Goal: Task Accomplishment & Management: Use online tool/utility

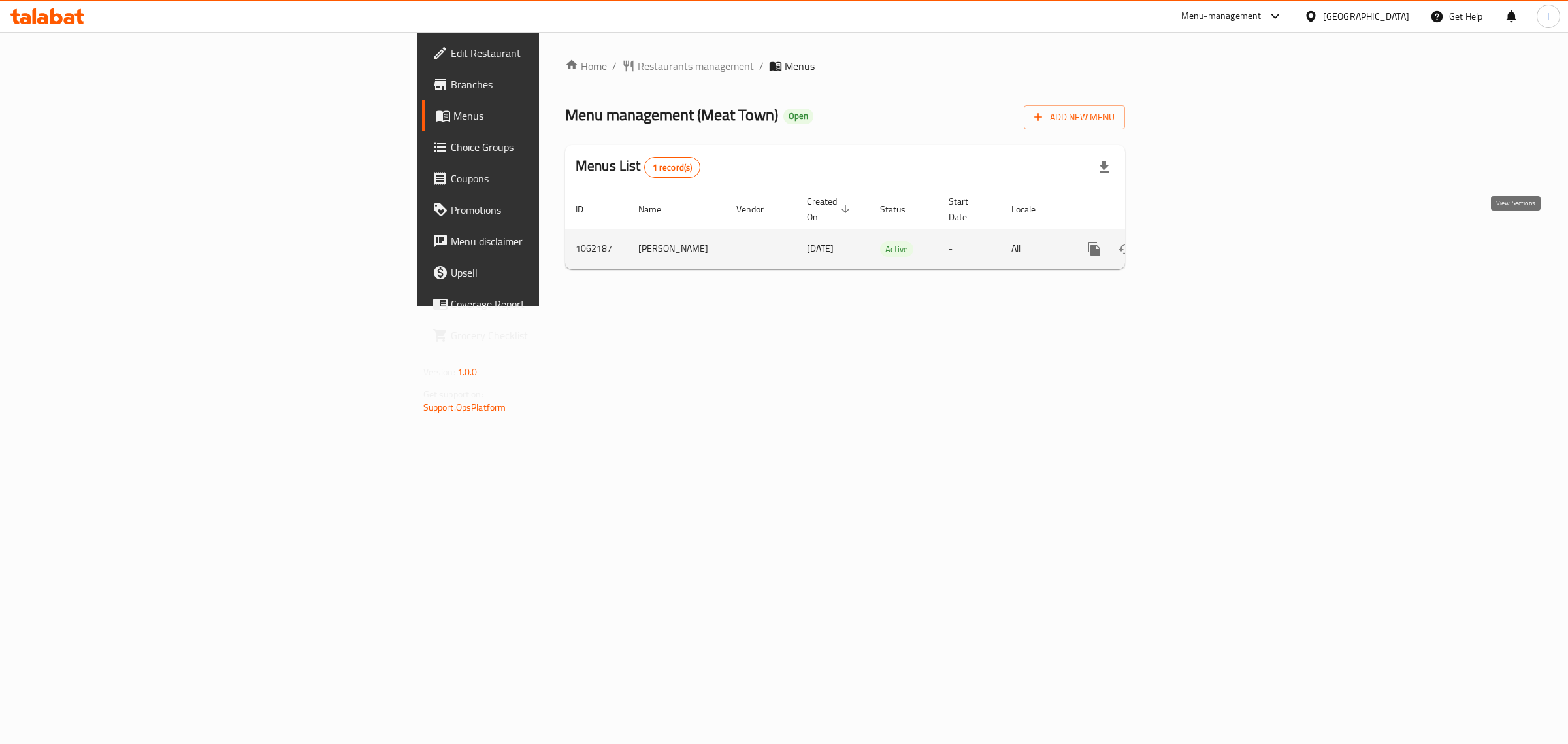
click at [1196, 241] on icon "enhanced table" at bounding box center [1189, 249] width 16 height 16
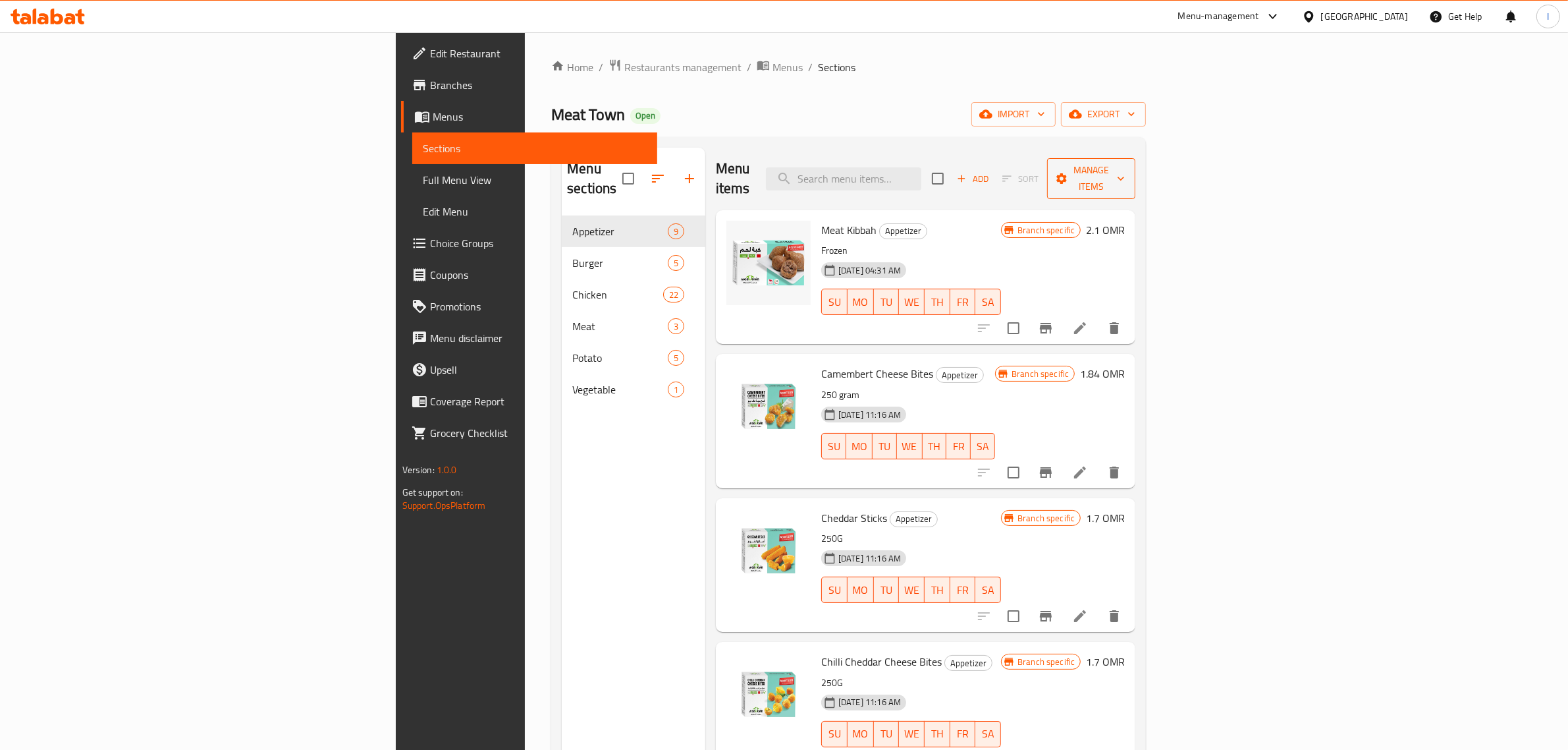
click at [1135, 158] on button "Manage items" at bounding box center [1091, 179] width 88 height 41
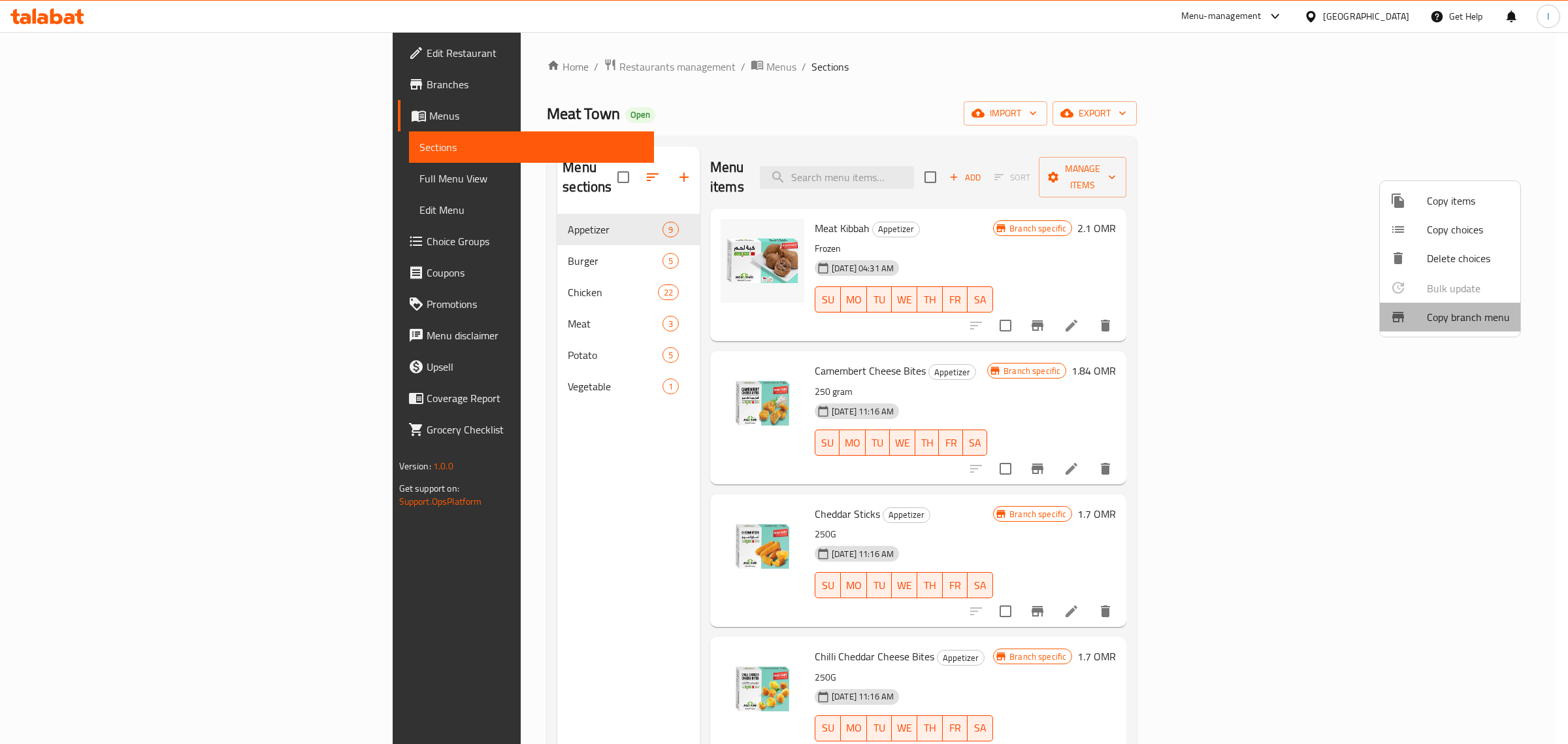
click at [1454, 328] on li "Copy branch menu" at bounding box center [1450, 317] width 141 height 28
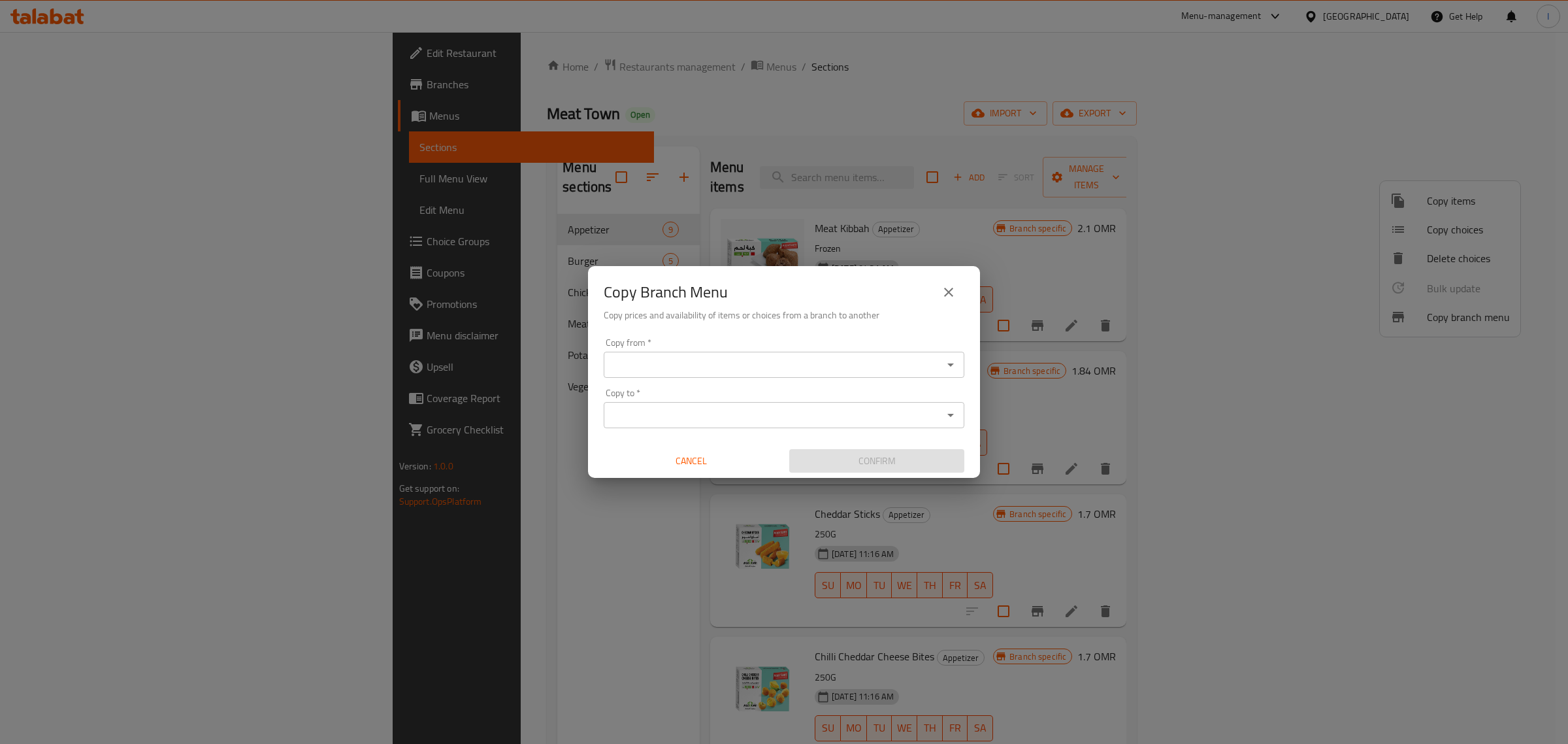
click at [707, 346] on div "Copy from   * Copy from *" at bounding box center [784, 358] width 360 height 40
click at [702, 357] on input "Copy from   *" at bounding box center [773, 364] width 331 height 19
click at [763, 379] on div "Copy from   * Copy from * Copy to   * Copy to * Cancel Confirm" at bounding box center [784, 406] width 392 height 146
click at [753, 354] on div "Copy from *" at bounding box center [784, 365] width 360 height 27
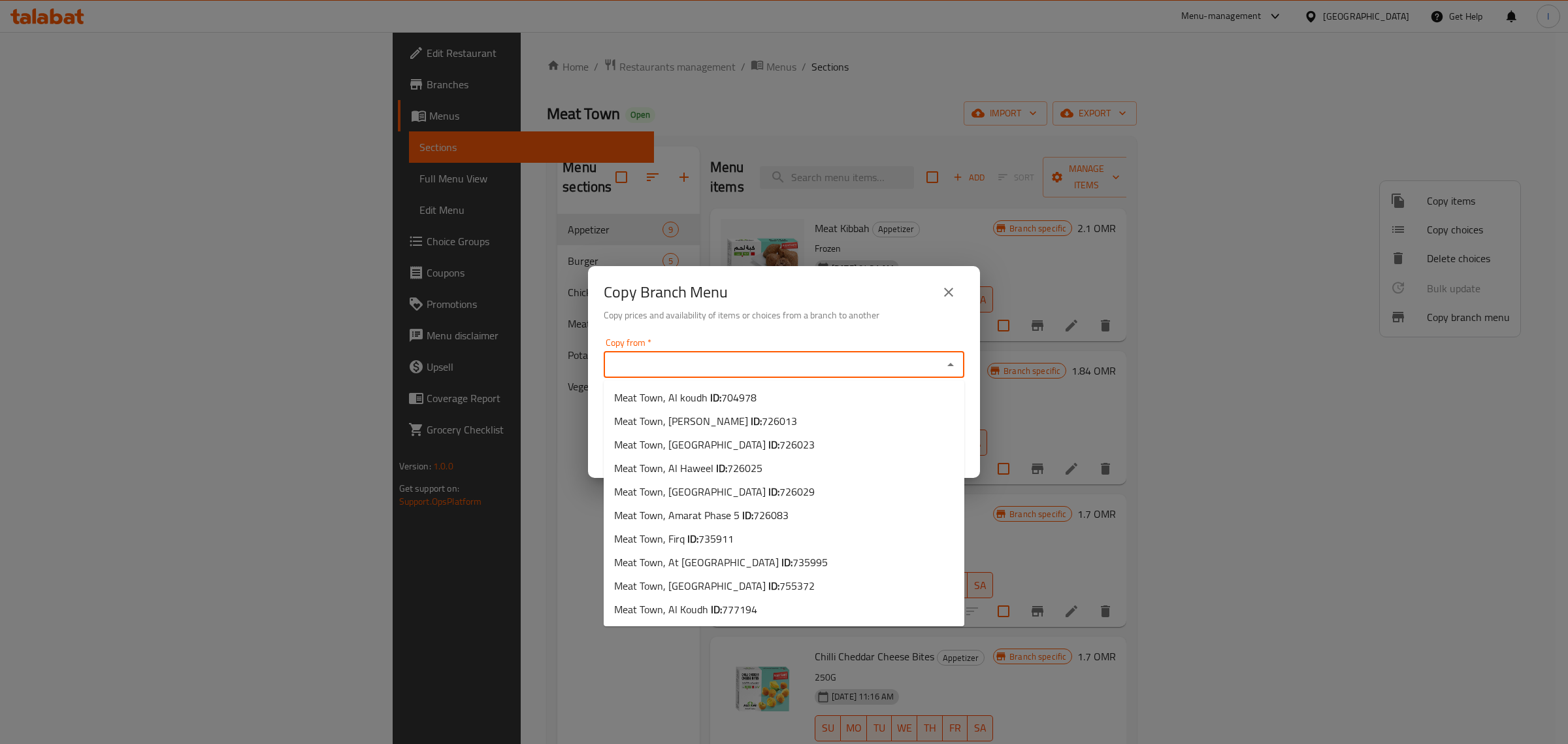
click at [757, 358] on input "Copy from   *" at bounding box center [773, 364] width 331 height 19
click at [792, 560] on span "735995" at bounding box center [810, 562] width 35 height 19
type input "Meat Town, At [GEOGRAPHIC_DATA]"
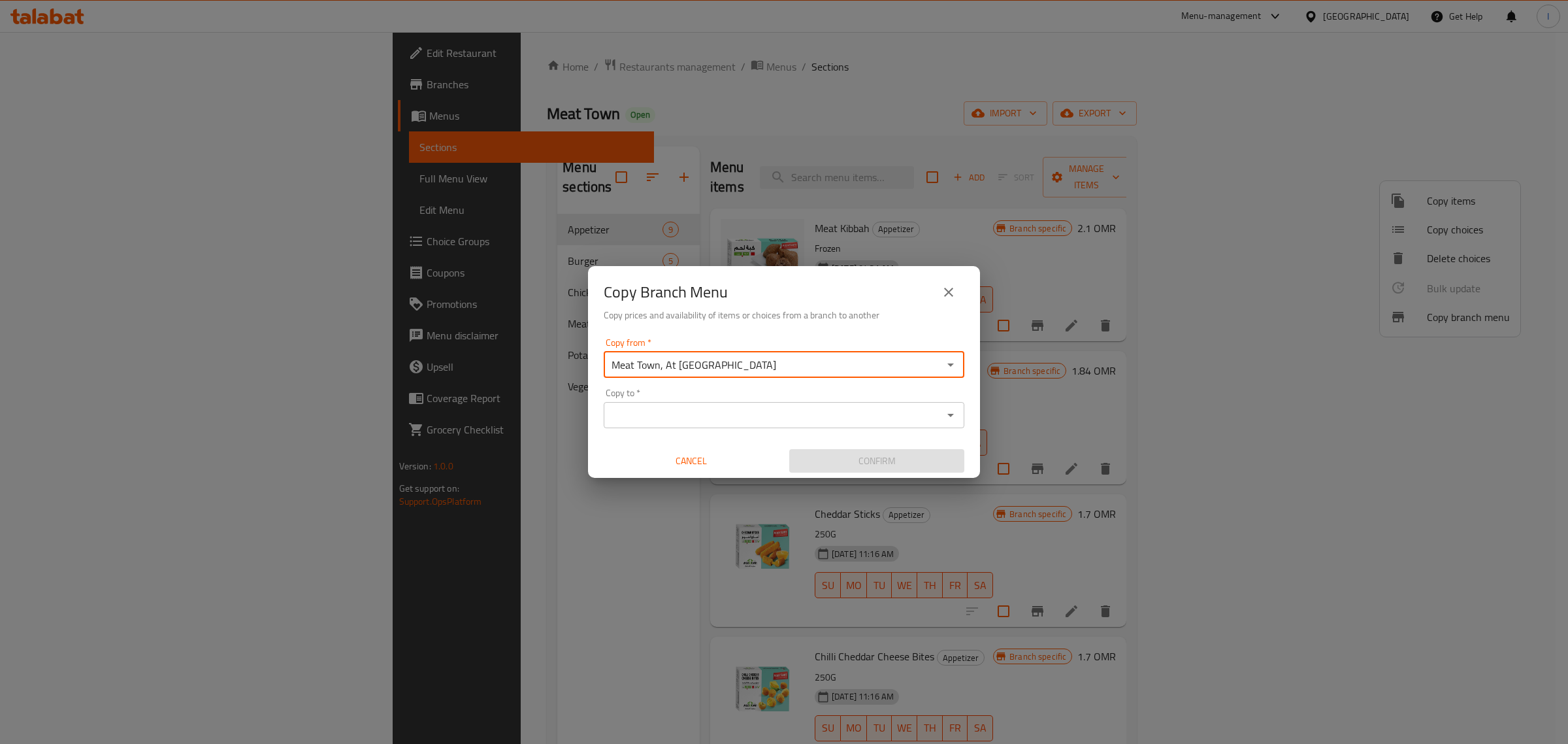
click at [712, 406] on input "Copy to   *" at bounding box center [773, 415] width 331 height 19
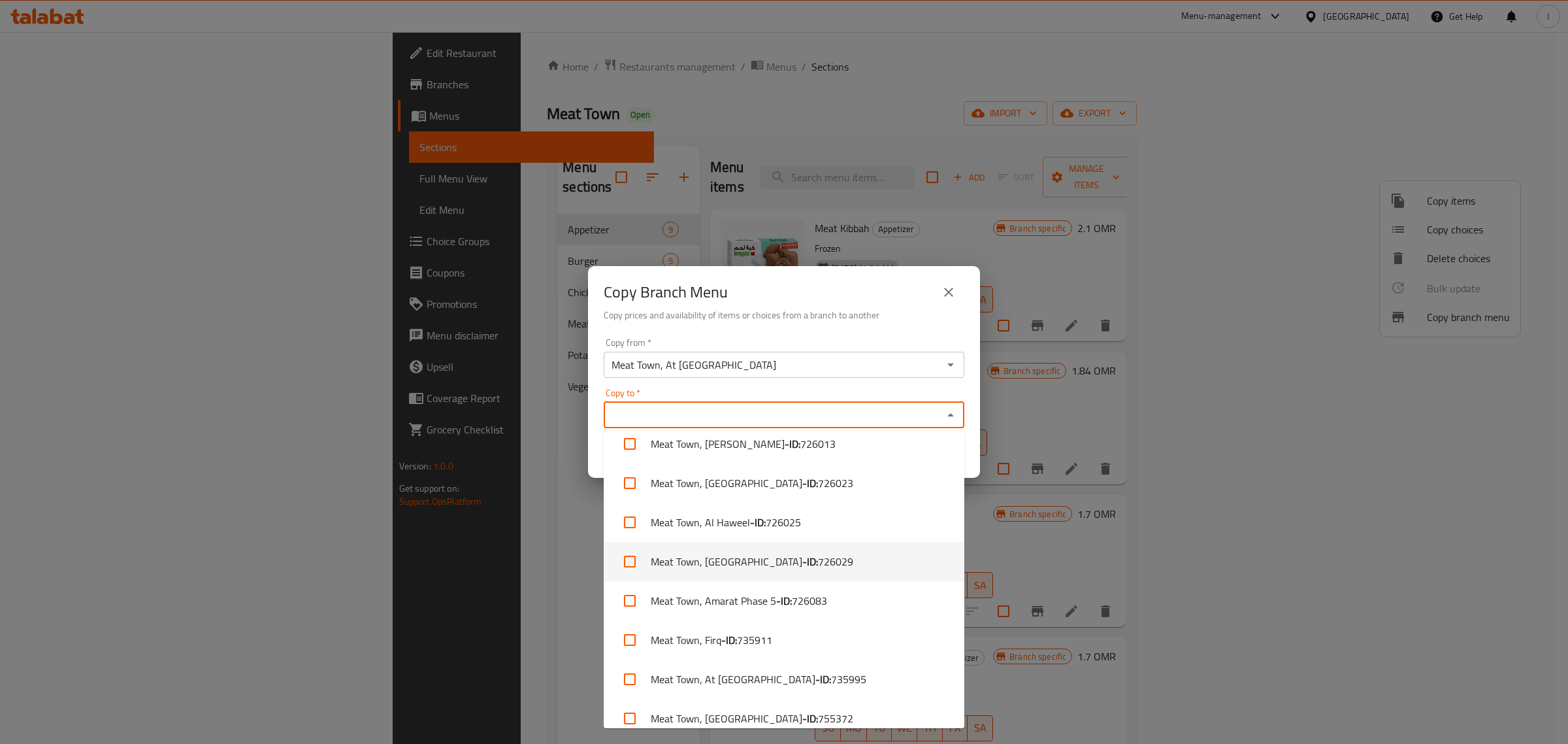
scroll to position [105, 0]
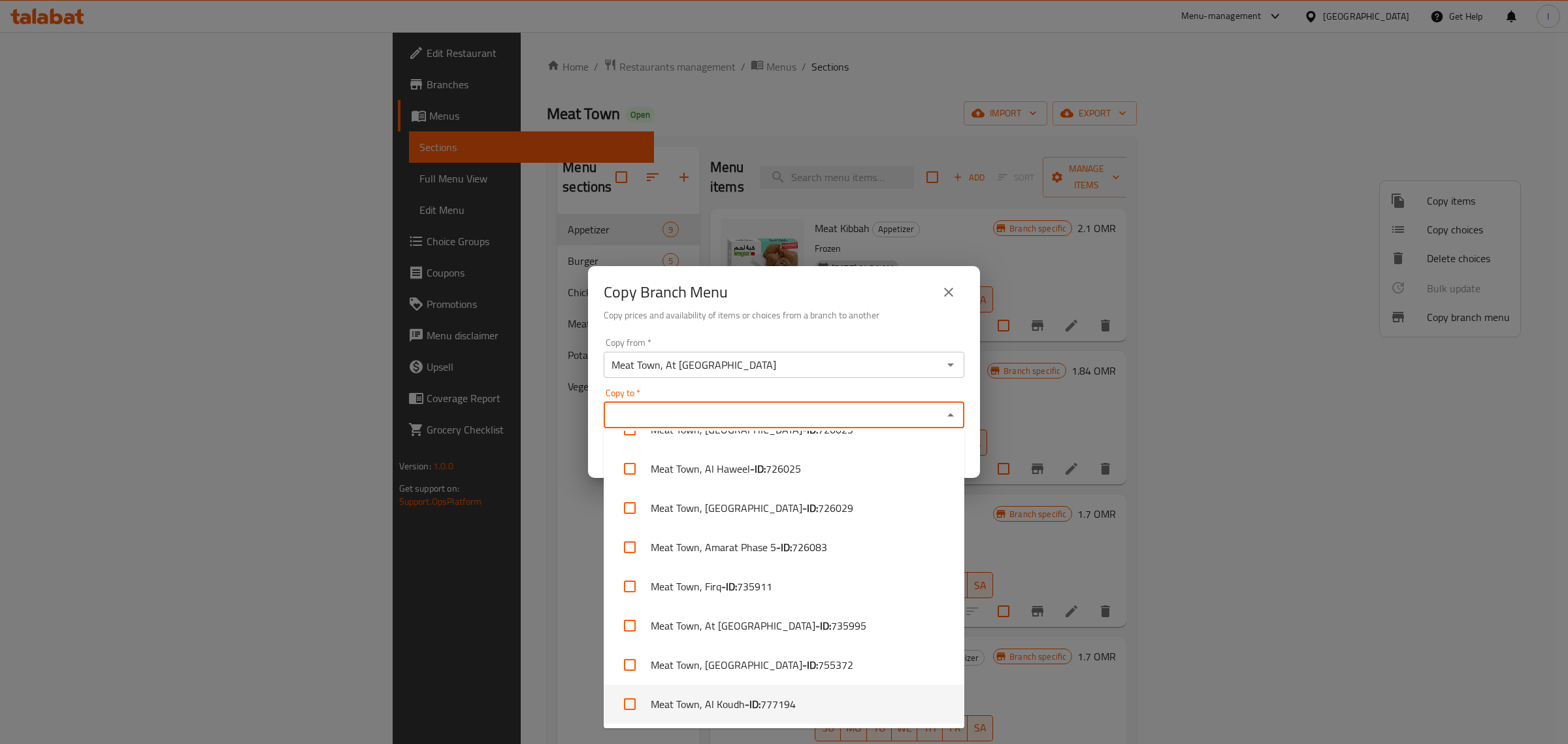
click at [719, 694] on li "Meat Town, Al Koudh - ID: 777194" at bounding box center [784, 704] width 360 height 39
checkbox input "true"
click at [842, 299] on div "Copy Branch Menu" at bounding box center [784, 291] width 360 height 31
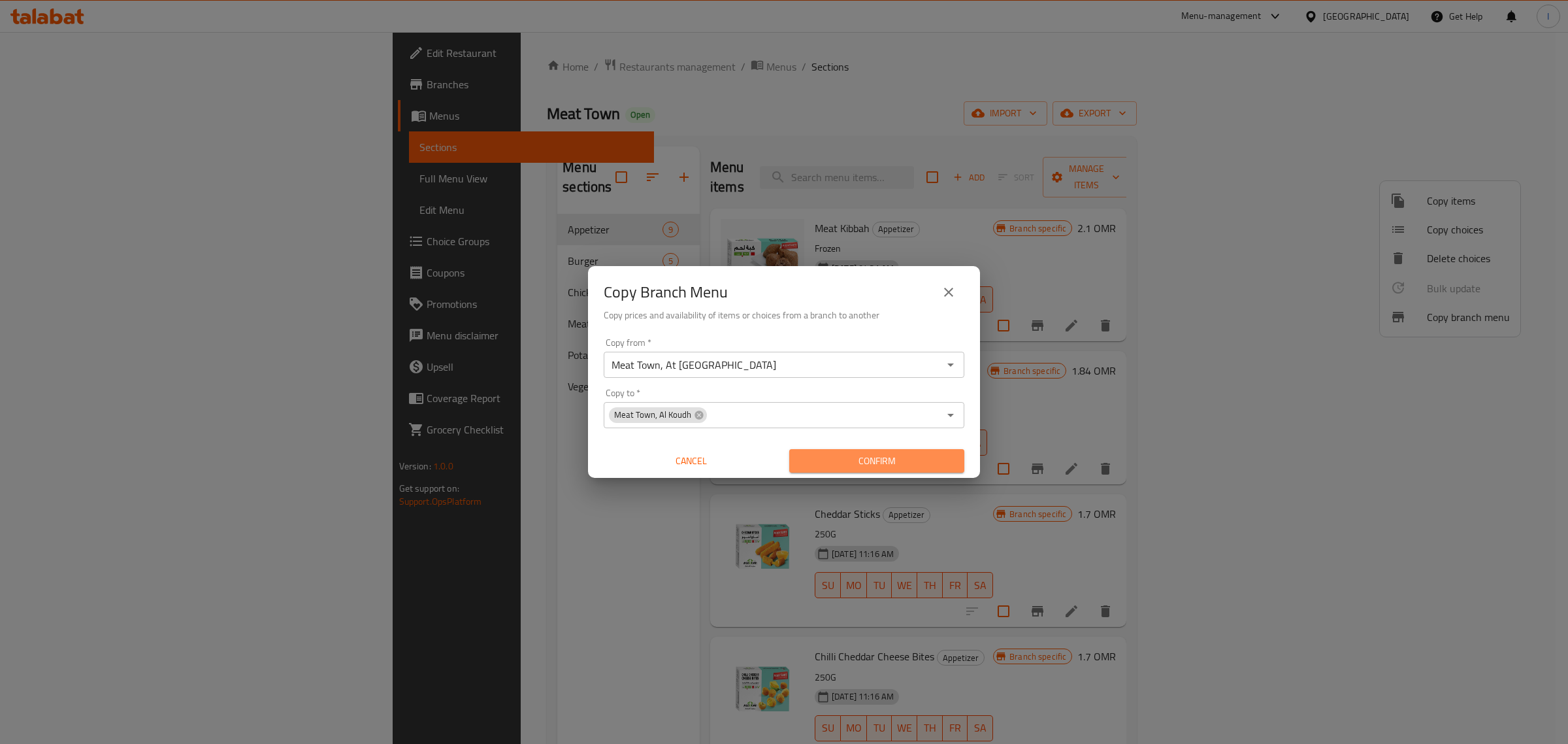
click at [848, 454] on span "Confirm" at bounding box center [877, 461] width 154 height 16
